Goal: Navigation & Orientation: Find specific page/section

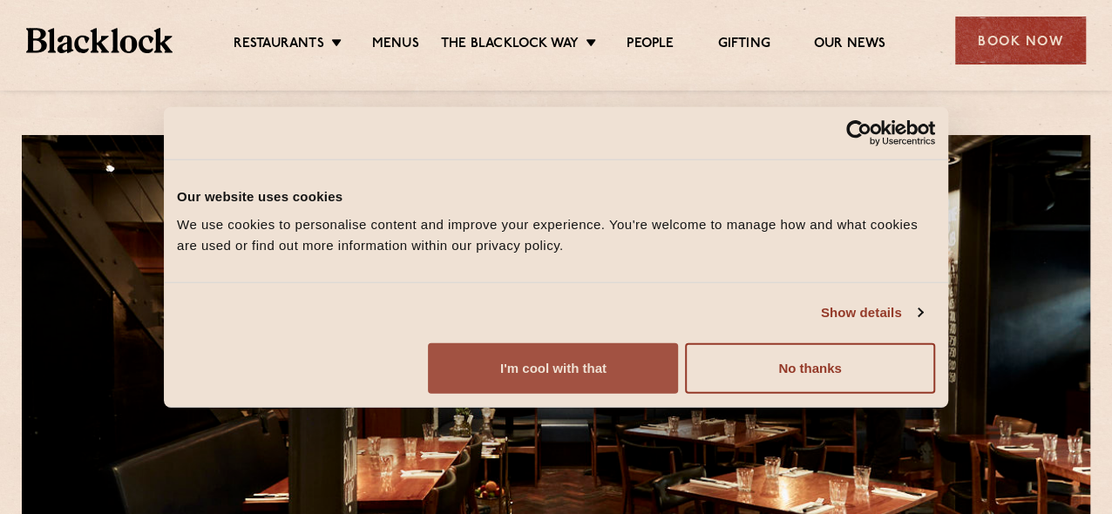
click at [678, 393] on button "I'm cool with that" at bounding box center [553, 367] width 250 height 51
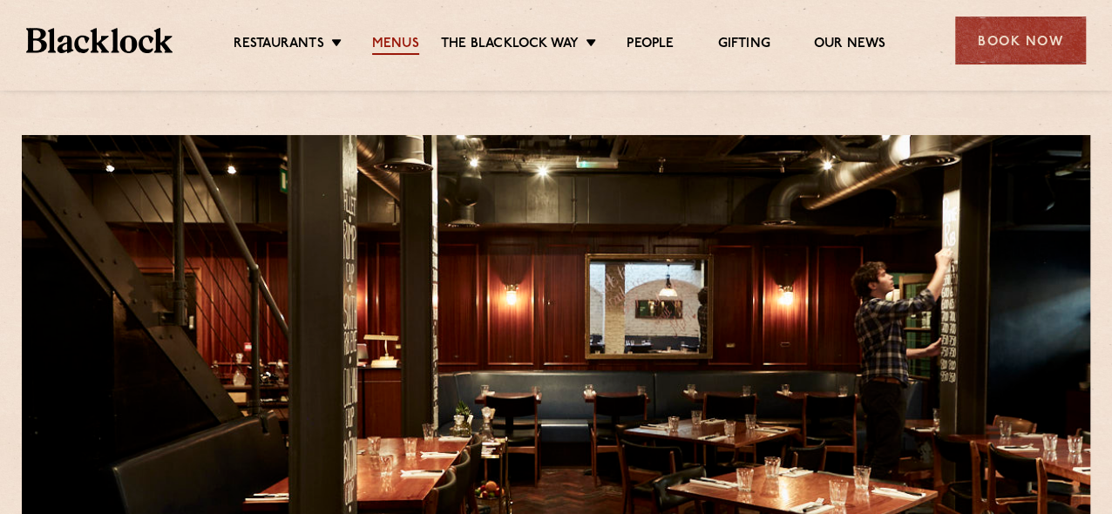
click at [397, 40] on link "Menus" at bounding box center [395, 45] width 47 height 19
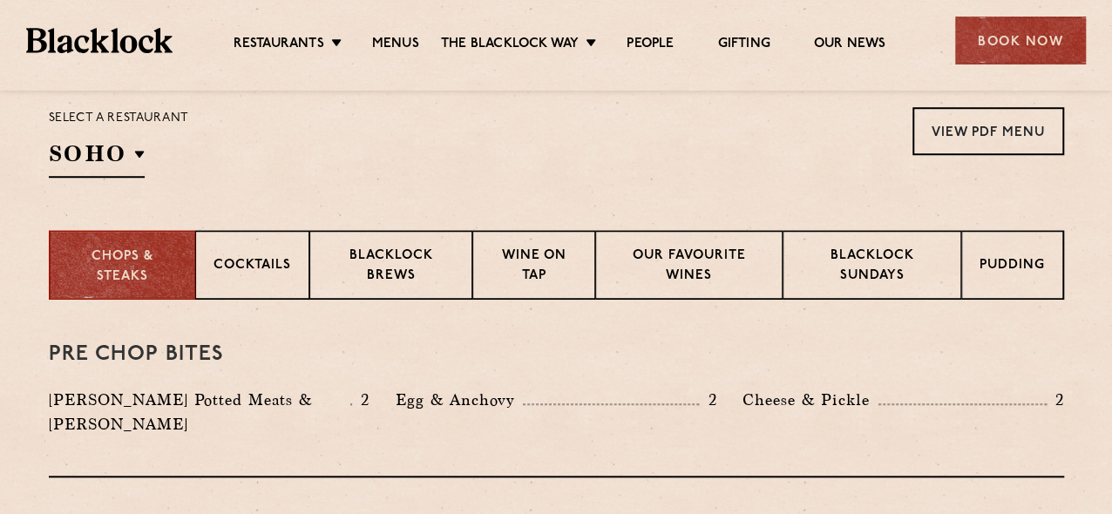
scroll to position [610, 0]
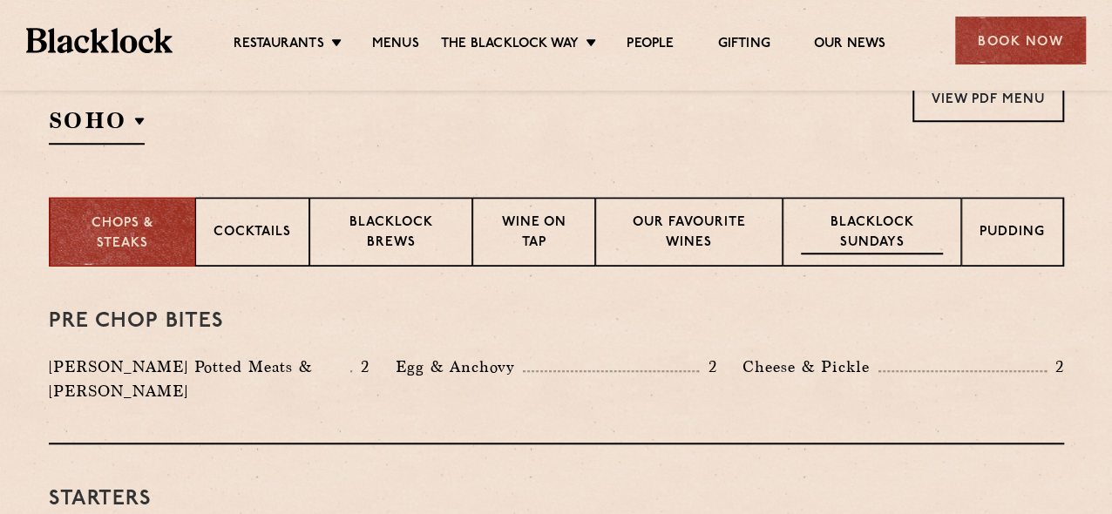
click at [887, 213] on p "Blacklock Sundays" at bounding box center [871, 233] width 141 height 41
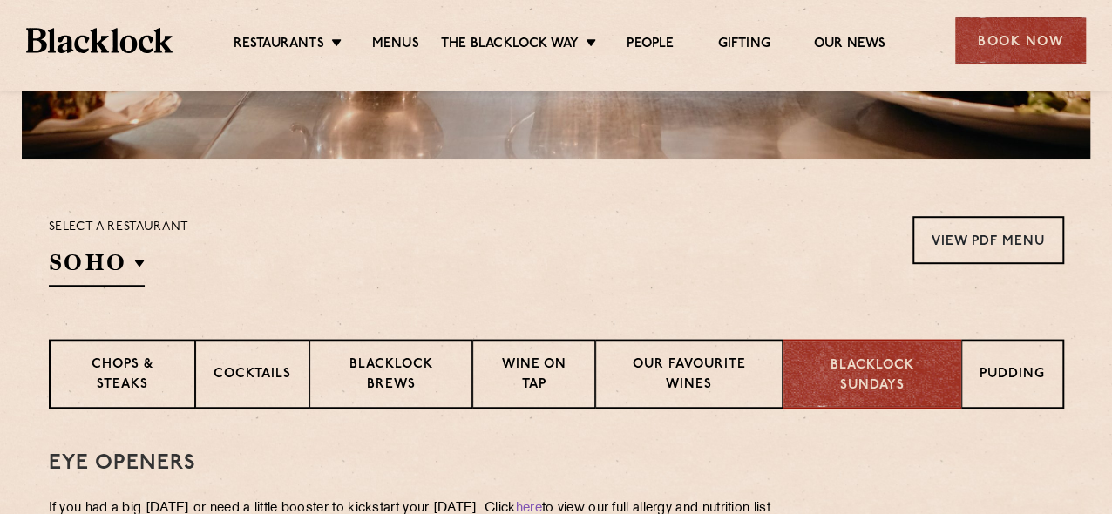
scroll to position [523, 0]
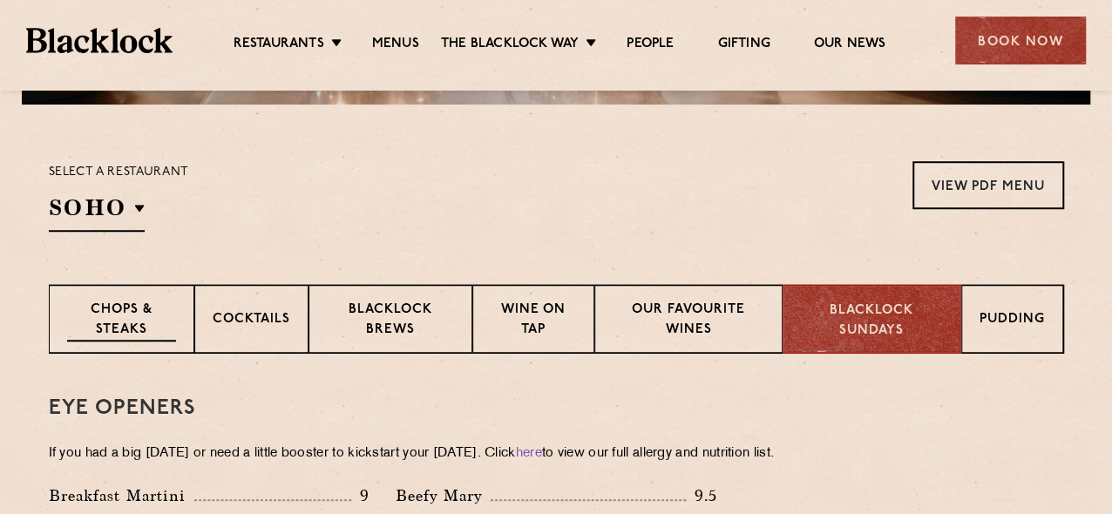
click at [143, 323] on p "Chops & Steaks" at bounding box center [121, 321] width 109 height 41
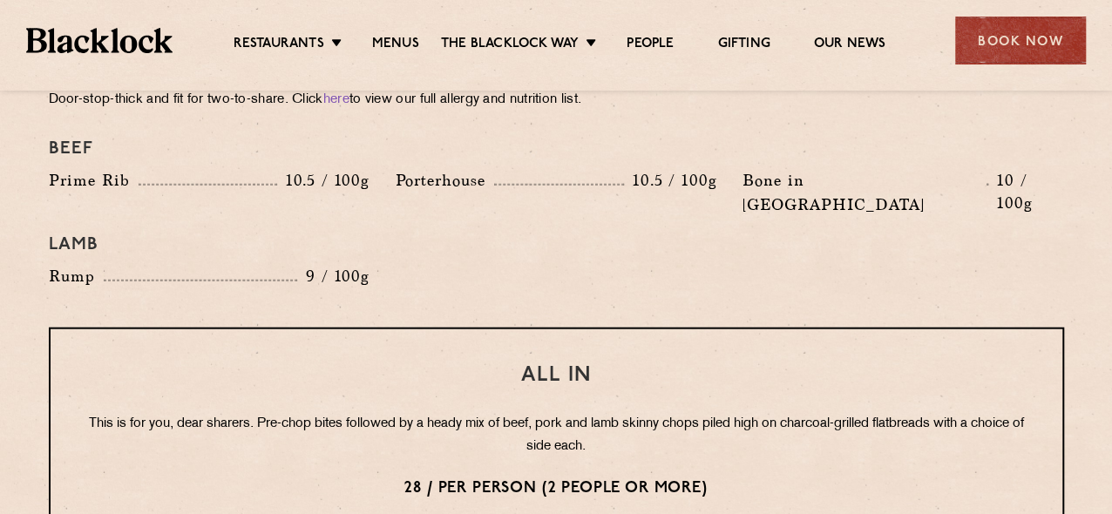
scroll to position [2004, 0]
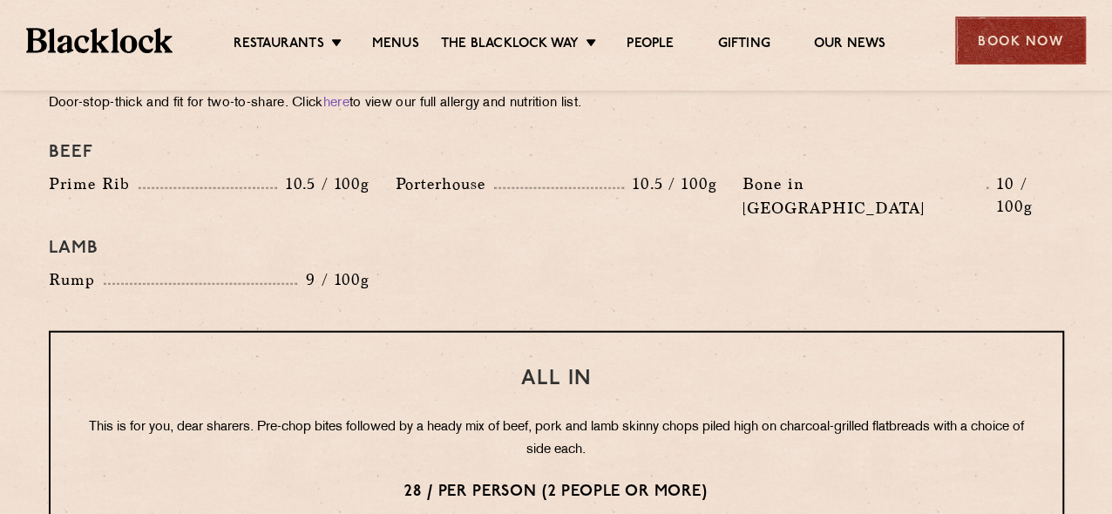
click at [1010, 37] on div "Book Now" at bounding box center [1020, 41] width 131 height 48
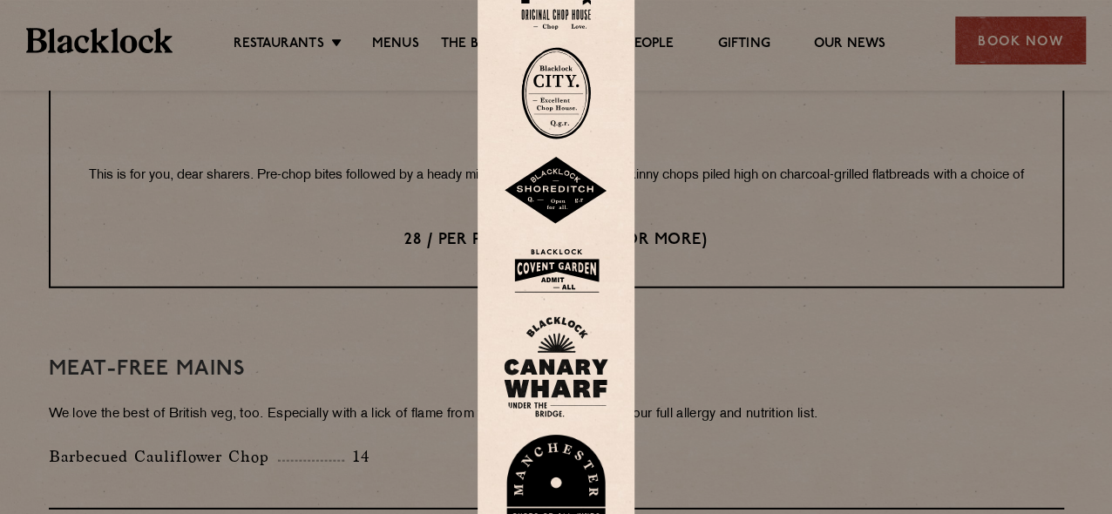
scroll to position [2266, 0]
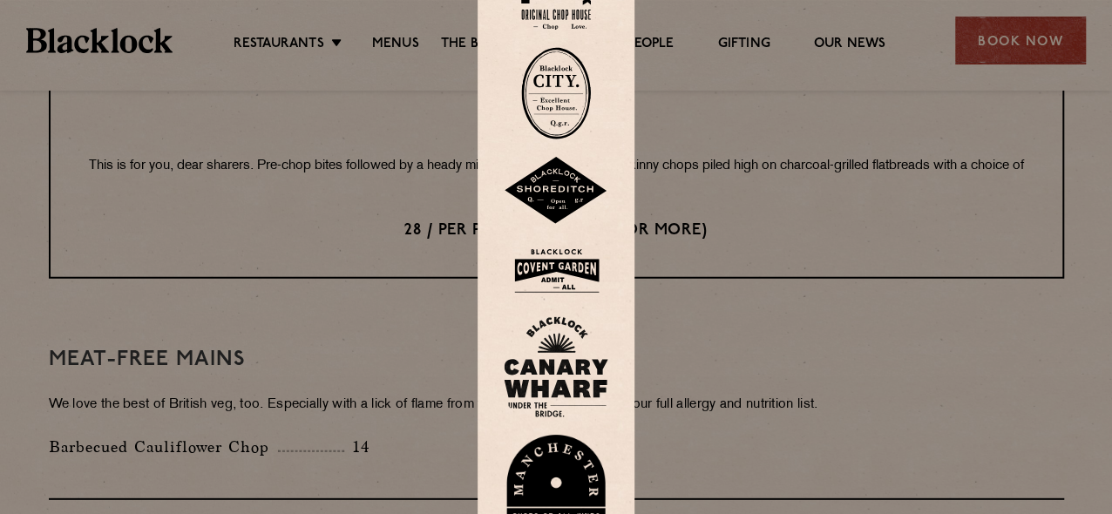
click at [582, 261] on img at bounding box center [556, 270] width 105 height 57
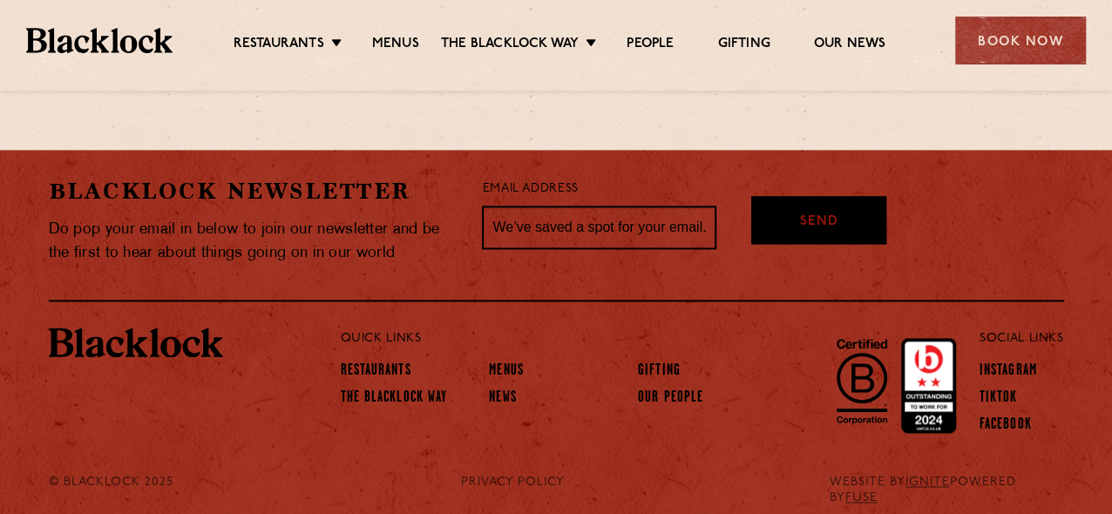
scroll to position [1156, 0]
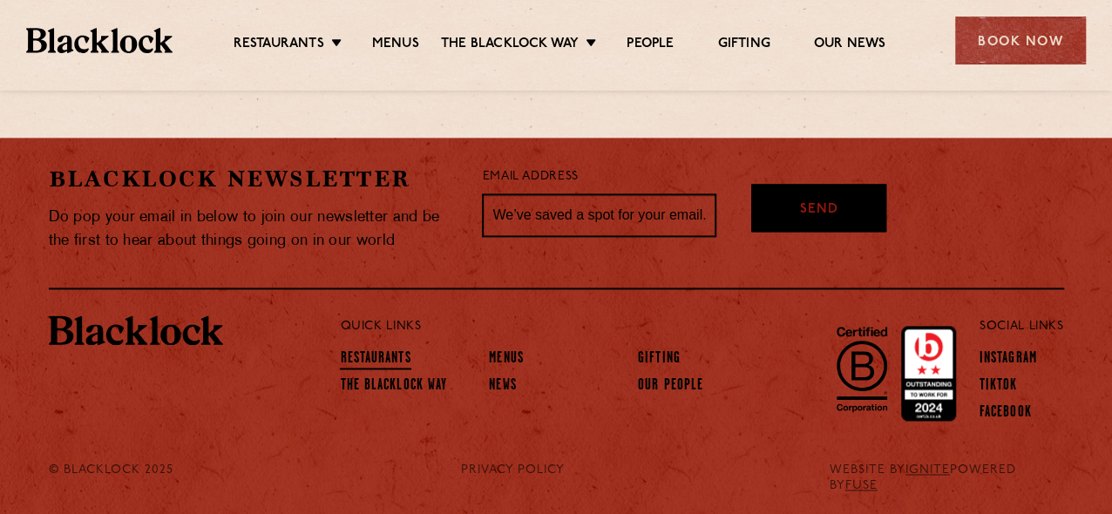
click at [379, 352] on link "Restaurants" at bounding box center [375, 359] width 71 height 19
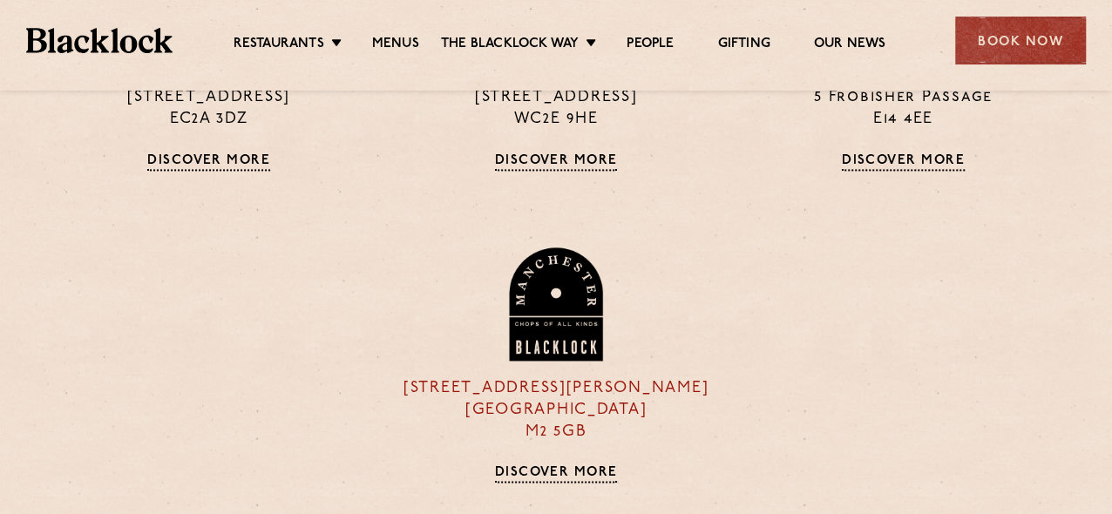
scroll to position [1133, 0]
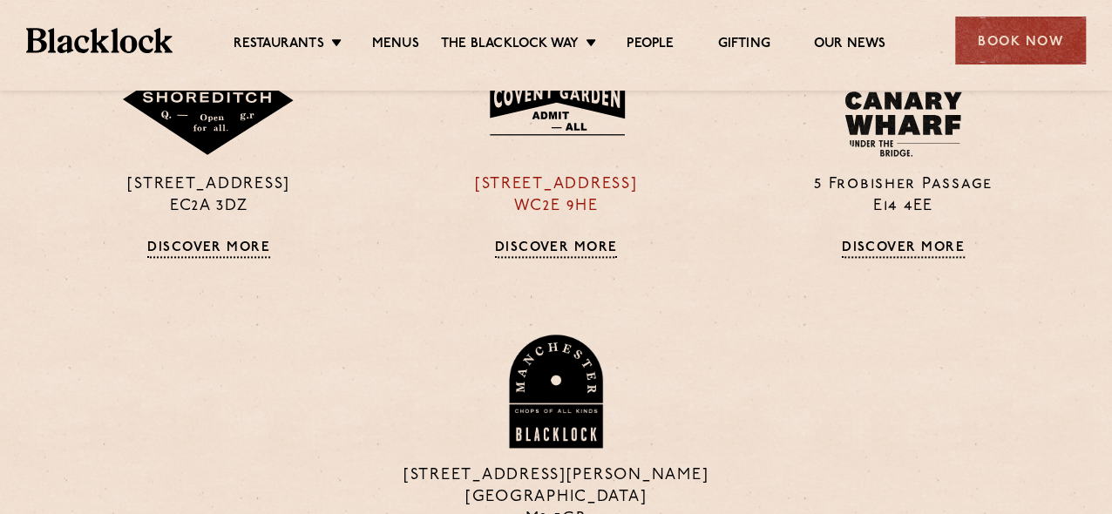
click at [543, 243] on link "Discover More" at bounding box center [556, 249] width 123 height 17
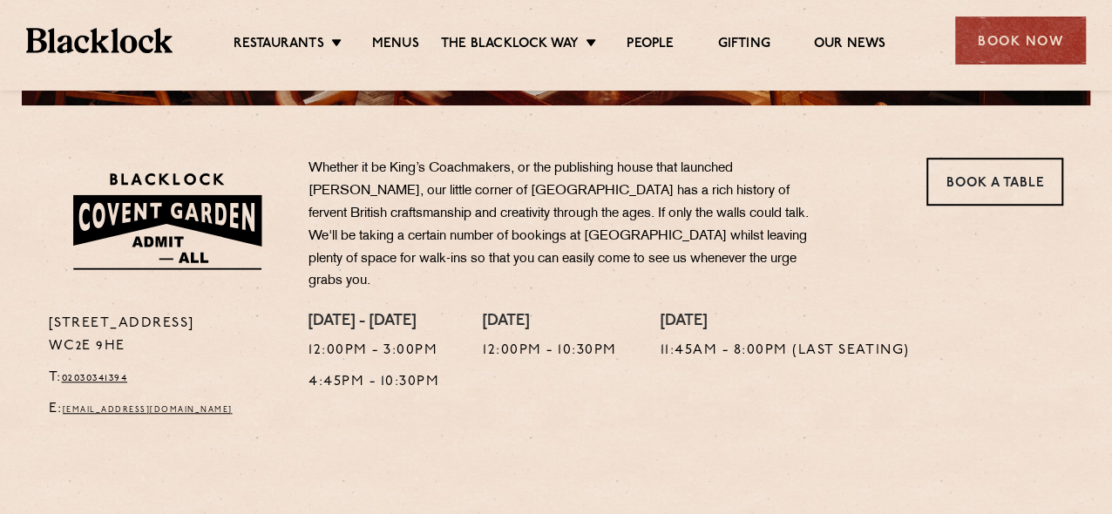
scroll to position [523, 0]
